Goal: Entertainment & Leisure: Consume media (video, audio)

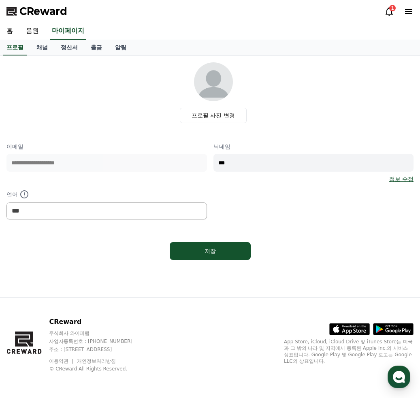
select select "**********"
drag, startPoint x: 131, startPoint y: 108, endPoint x: 125, endPoint y: 74, distance: 35.1
click at [131, 108] on div "프로필 사진 변경" at bounding box center [213, 92] width 400 height 61
click at [31, 30] on link "음원" at bounding box center [32, 31] width 26 height 17
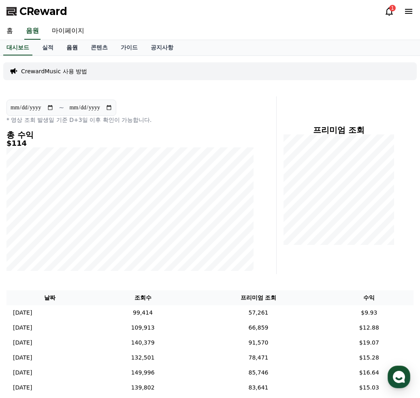
click at [74, 48] on link "음원" at bounding box center [72, 47] width 24 height 15
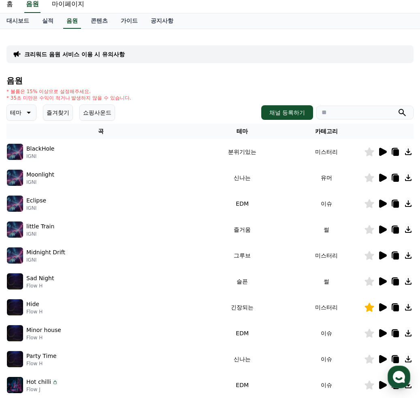
scroll to position [40, 0]
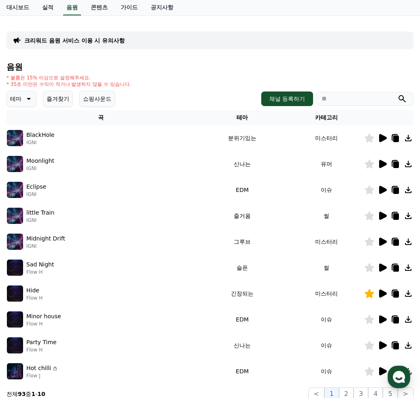
click at [380, 293] on icon at bounding box center [383, 293] width 8 height 8
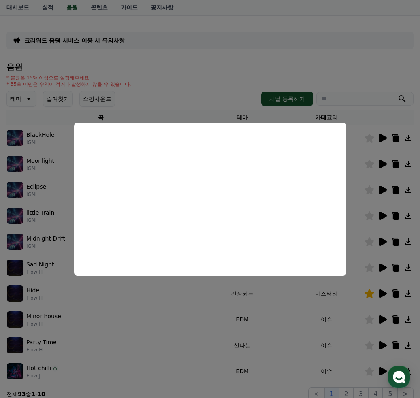
drag, startPoint x: 276, startPoint y: 335, endPoint x: 264, endPoint y: 267, distance: 68.6
click at [277, 319] on button "close modal" at bounding box center [210, 199] width 420 height 398
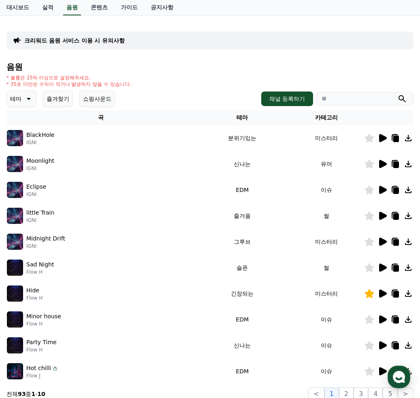
drag, startPoint x: 51, startPoint y: 101, endPoint x: 57, endPoint y: 101, distance: 6.1
click at [51, 101] on button "즐겨찾기" at bounding box center [58, 99] width 30 height 16
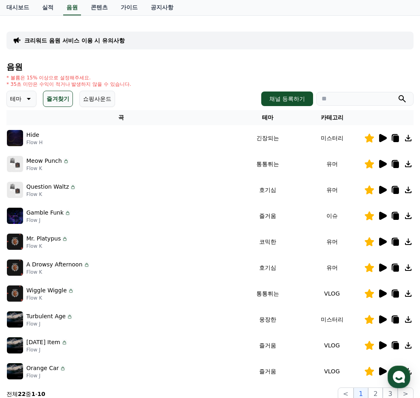
click at [382, 163] on icon at bounding box center [383, 164] width 8 height 8
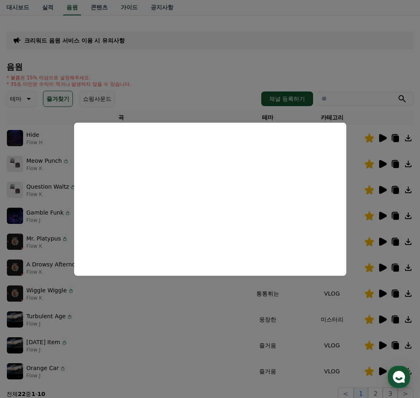
click at [220, 361] on button "close modal" at bounding box center [210, 199] width 420 height 398
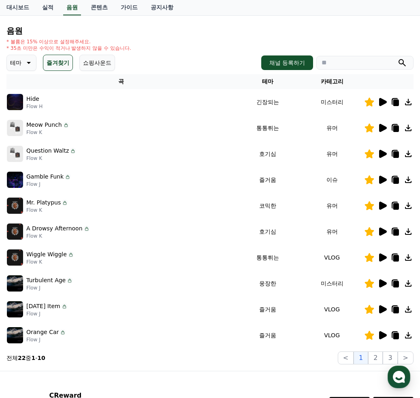
scroll to position [121, 0]
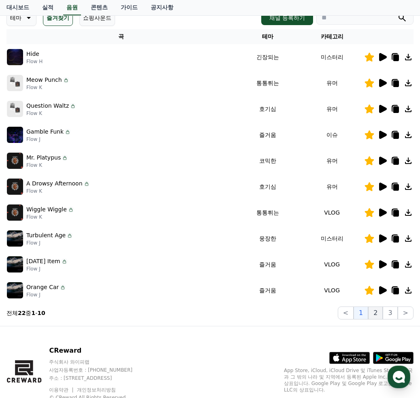
click at [375, 311] on button "2" at bounding box center [375, 312] width 15 height 13
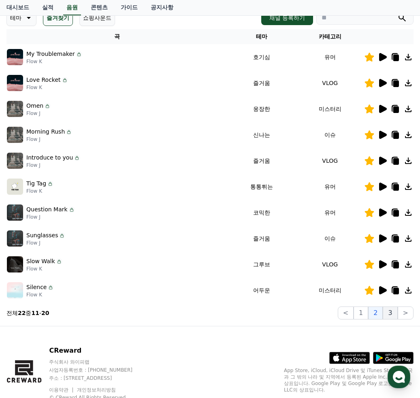
click at [387, 311] on button "3" at bounding box center [389, 312] width 15 height 13
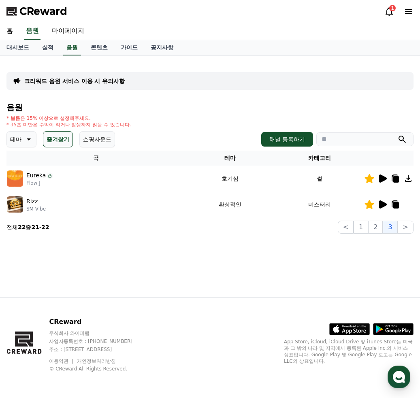
click at [384, 178] on icon at bounding box center [383, 178] width 8 height 8
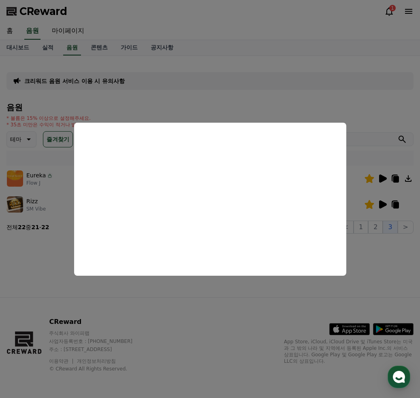
click at [303, 25] on button "close modal" at bounding box center [210, 199] width 420 height 398
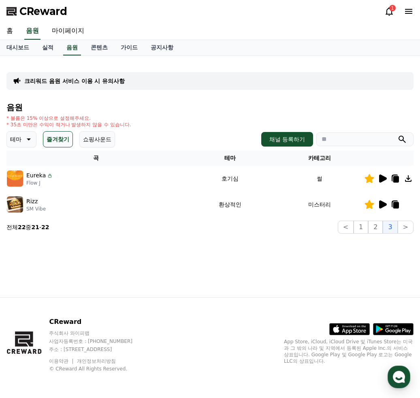
click at [396, 8] on div "1" at bounding box center [398, 11] width 29 height 10
click at [389, 12] on icon at bounding box center [389, 11] width 10 height 10
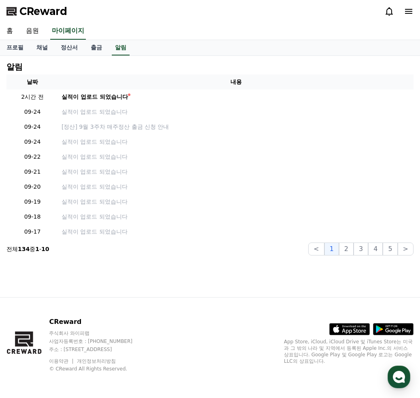
drag, startPoint x: 338, startPoint y: 22, endPoint x: 186, endPoint y: 41, distance: 152.9
click at [336, 22] on div "CReward" at bounding box center [210, 11] width 420 height 23
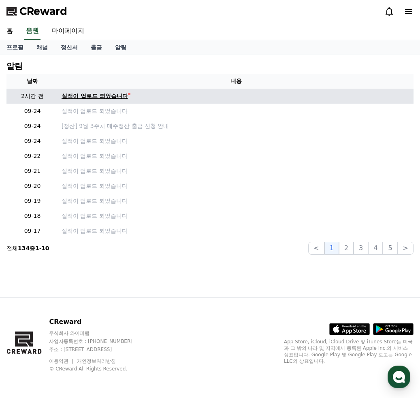
click at [114, 93] on div "실적이 업로드 되었습니다" at bounding box center [94, 96] width 66 height 8
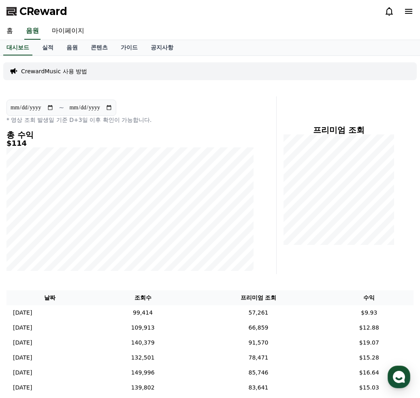
click at [263, 9] on div "CReward" at bounding box center [210, 11] width 420 height 23
click at [69, 47] on link "음원" at bounding box center [72, 47] width 18 height 15
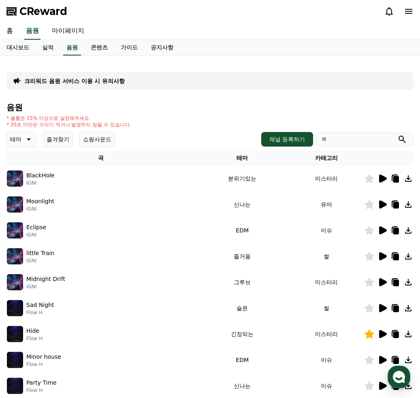
drag, startPoint x: 58, startPoint y: 140, endPoint x: 68, endPoint y: 139, distance: 10.5
click at [59, 140] on button "즐겨찾기" at bounding box center [58, 139] width 30 height 16
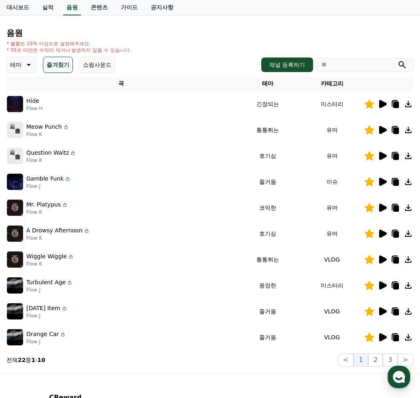
scroll to position [150, 0]
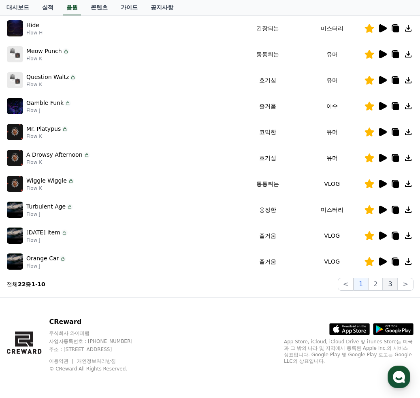
click at [388, 284] on button "3" at bounding box center [389, 284] width 15 height 13
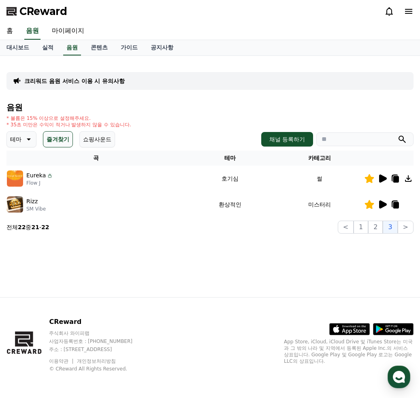
click at [393, 180] on icon at bounding box center [395, 179] width 10 height 10
drag, startPoint x: 209, startPoint y: 246, endPoint x: 205, endPoint y: 247, distance: 4.2
click at [209, 246] on div "크리워드 음원 서비스 이용 시 유의사항 음원 * 볼륨은 15% 이상으로 설정해주세요. * 35초 미만은 수익이 적거나 발생하지 않을 수 있습니…" at bounding box center [210, 176] width 420 height 241
